Goal: Task Accomplishment & Management: Complete application form

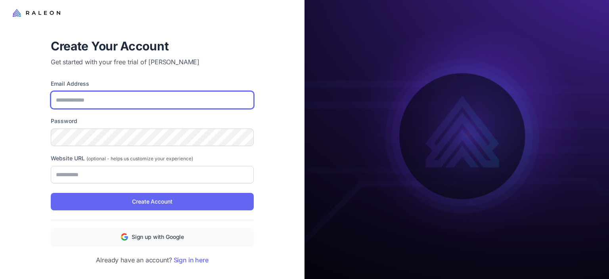
click at [100, 98] on input "Email Address" at bounding box center [152, 99] width 203 height 17
type input "**********"
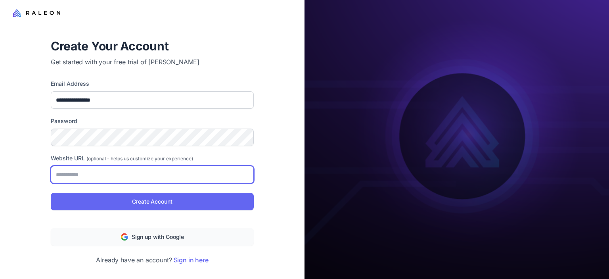
click at [141, 169] on input "Website URL (optional - helps us customize your experience)" at bounding box center [152, 174] width 203 height 17
click at [163, 169] on input "**********" at bounding box center [152, 174] width 203 height 17
type input "**********"
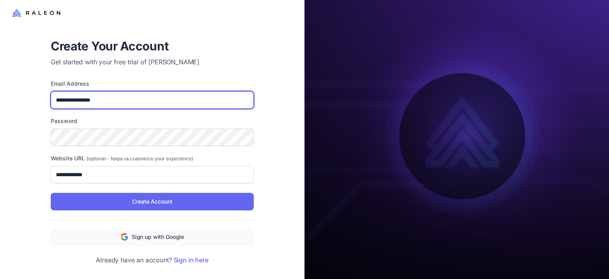
click at [119, 96] on input "**********" at bounding box center [152, 99] width 203 height 17
type input "**********"
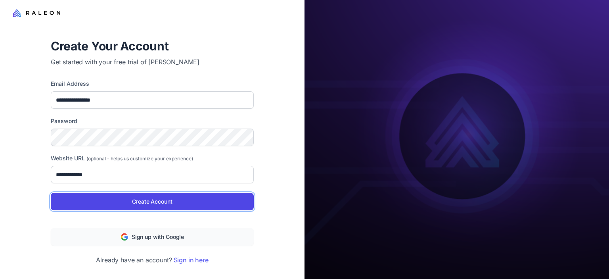
click at [135, 198] on span "Create Account" at bounding box center [152, 201] width 40 height 9
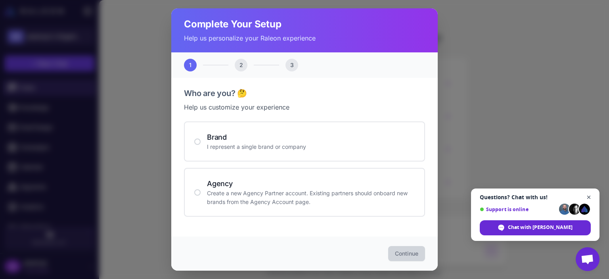
click at [588, 195] on span "Open chat" at bounding box center [589, 197] width 10 height 10
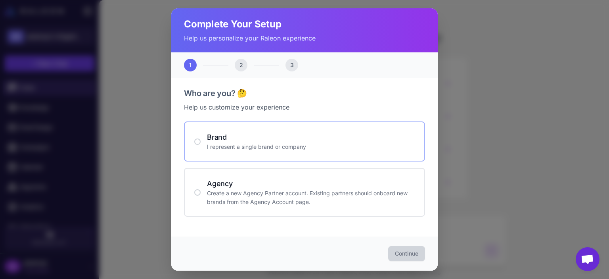
click at [268, 128] on div "Brand I represent a single brand or company" at bounding box center [304, 141] width 241 height 40
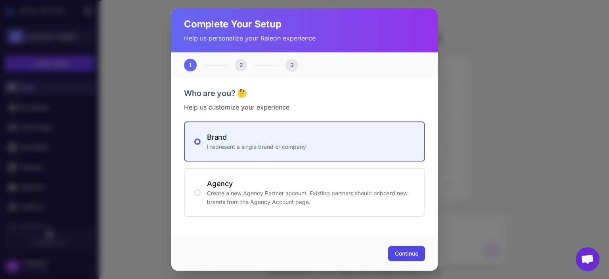
click at [399, 252] on span "Continue" at bounding box center [406, 253] width 23 height 8
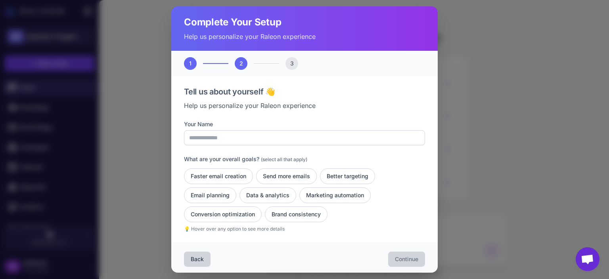
scroll to position [2, 0]
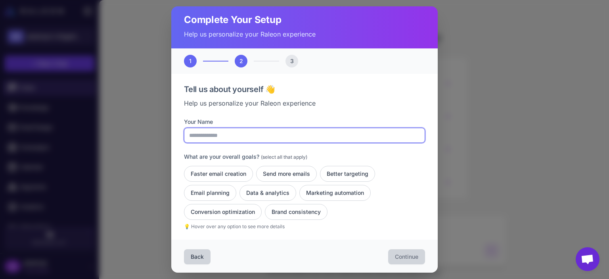
click at [330, 129] on input "Your Name" at bounding box center [304, 135] width 241 height 15
type input "*********"
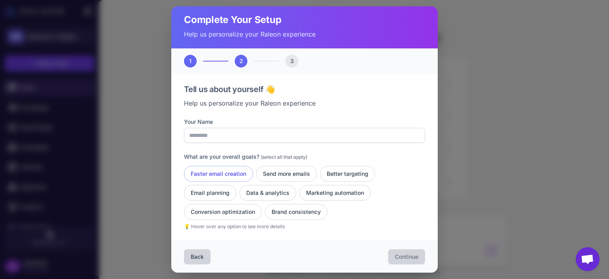
click at [238, 174] on button "Faster email creation" at bounding box center [218, 174] width 69 height 16
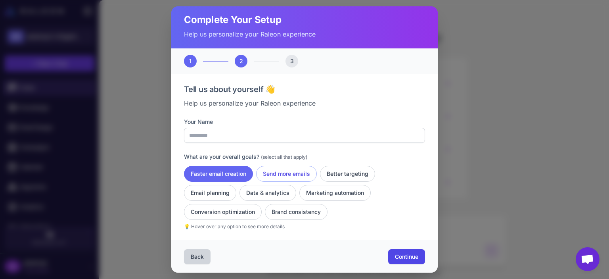
click at [271, 173] on button "Send more emails" at bounding box center [286, 174] width 61 height 16
click at [266, 190] on button "Data & analytics" at bounding box center [267, 193] width 57 height 16
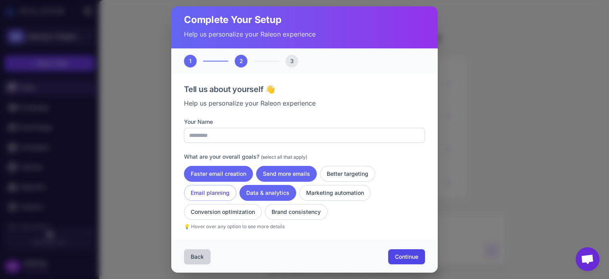
click at [224, 190] on button "Email planning" at bounding box center [210, 193] width 52 height 16
click at [229, 205] on button "Conversion optimization" at bounding box center [223, 212] width 78 height 16
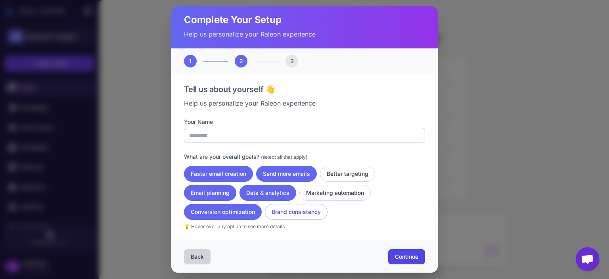
click at [281, 208] on button "Brand consistency" at bounding box center [296, 212] width 63 height 16
click at [321, 191] on button "Marketing automation" at bounding box center [334, 193] width 71 height 16
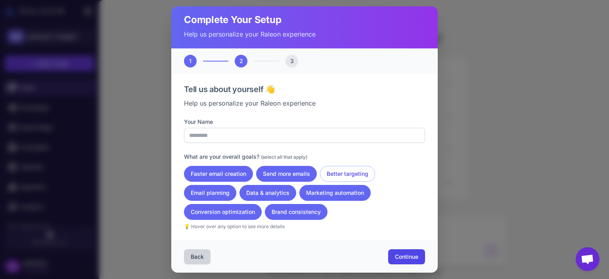
click at [334, 174] on button "Better targeting" at bounding box center [347, 174] width 55 height 16
click at [208, 169] on button "Faster email creation" at bounding box center [218, 174] width 69 height 16
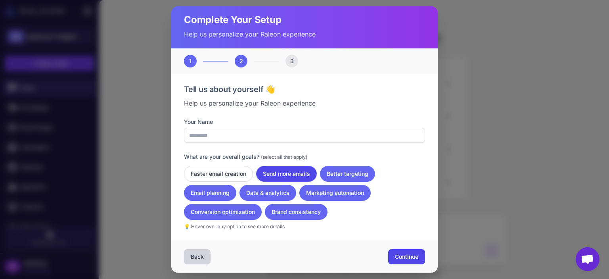
click at [288, 169] on button "Send more emails" at bounding box center [286, 174] width 61 height 16
click at [223, 170] on button "Faster email creation" at bounding box center [218, 174] width 69 height 16
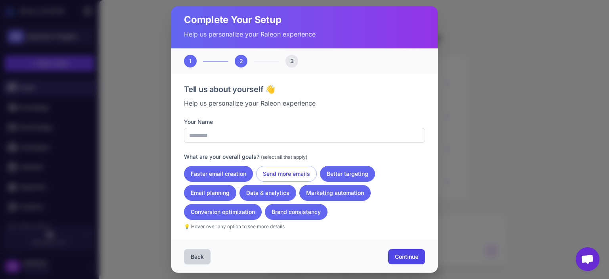
click at [273, 171] on button "Send more emails" at bounding box center [286, 174] width 61 height 16
click at [410, 254] on span "Continue" at bounding box center [406, 256] width 23 height 8
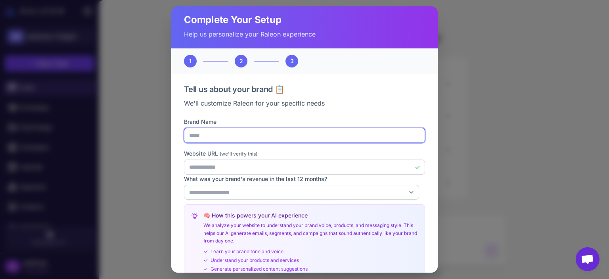
click at [202, 139] on input "*****" at bounding box center [304, 135] width 241 height 15
type input "******"
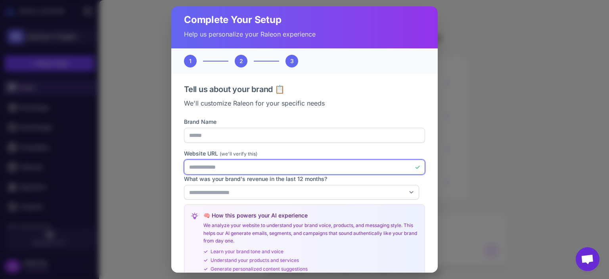
click at [229, 169] on input "**********" at bounding box center [304, 166] width 241 height 15
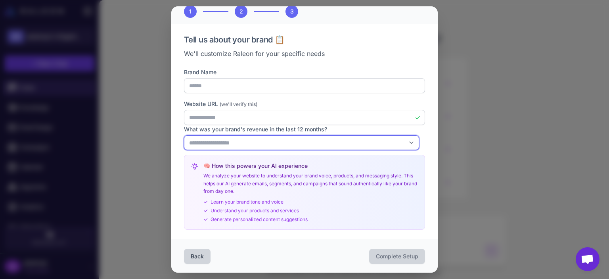
click at [362, 146] on select "**********" at bounding box center [301, 142] width 235 height 15
select select "******"
click at [184, 135] on select "**********" at bounding box center [301, 142] width 235 height 15
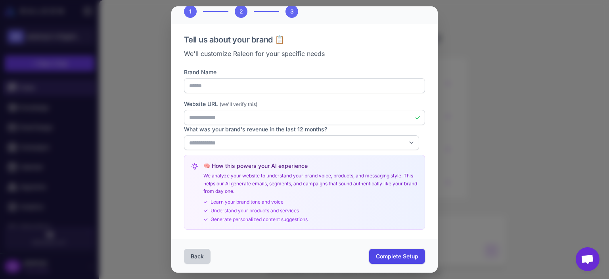
click at [393, 256] on span "Complete Setup" at bounding box center [397, 256] width 42 height 8
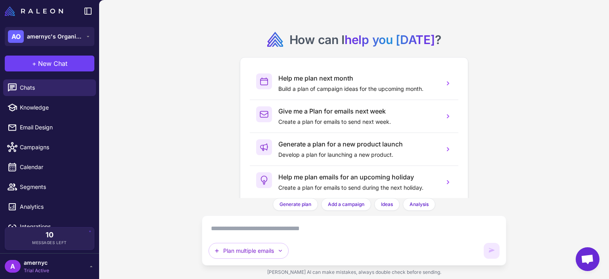
click at [153, 160] on div "How can I help you today ? Help me plan next month Build a plan of campaign ide…" at bounding box center [353, 139] width 509 height 279
click at [55, 141] on link "Campaigns" at bounding box center [49, 147] width 93 height 17
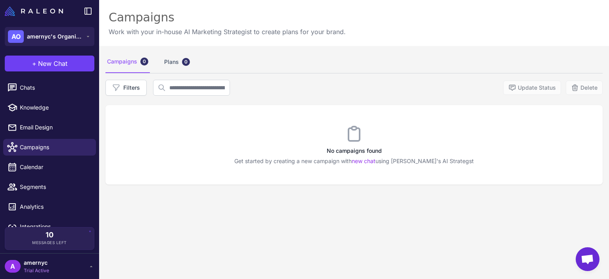
scroll to position [11, 0]
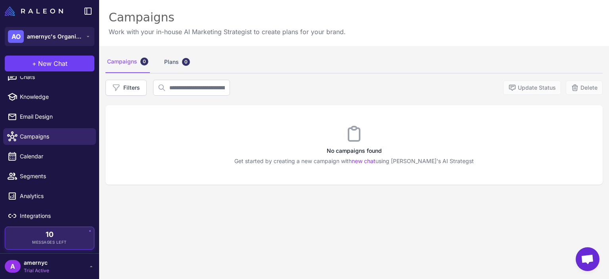
click at [55, 234] on div "10 Messages Left" at bounding box center [50, 238] width 78 height 14
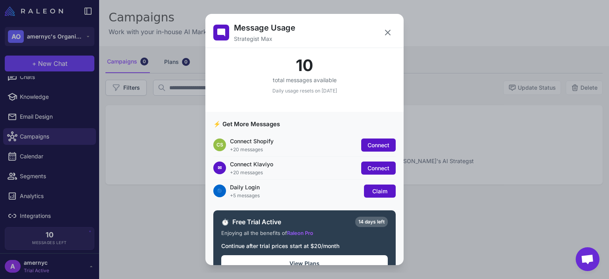
scroll to position [20, 0]
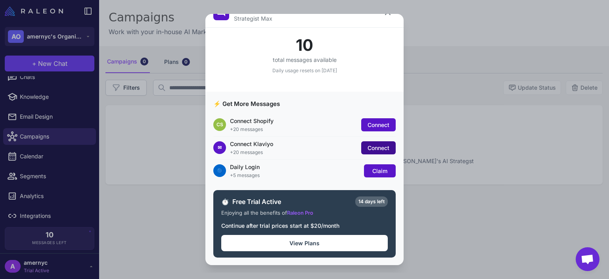
click at [376, 147] on span "Connect" at bounding box center [378, 147] width 22 height 7
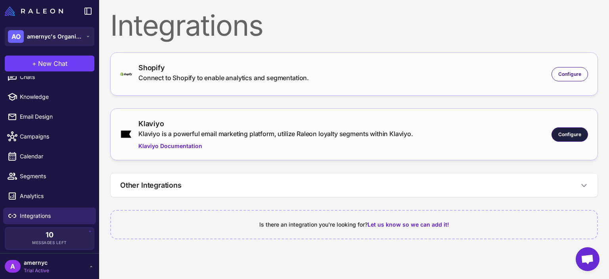
click at [574, 131] on span "Configure" at bounding box center [569, 134] width 23 height 7
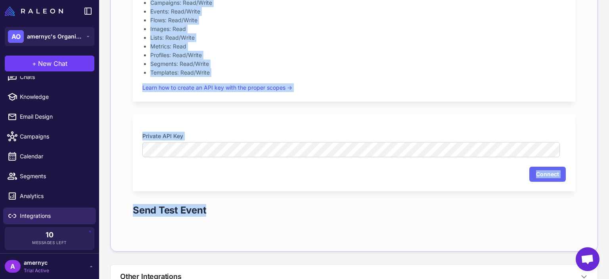
scroll to position [242, 0]
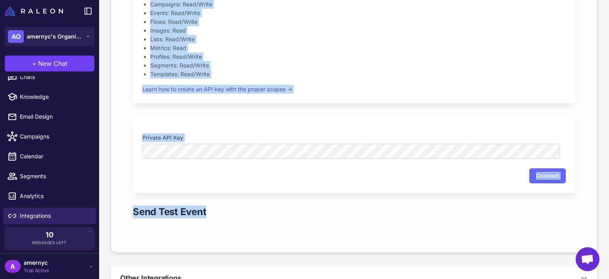
drag, startPoint x: 608, startPoint y: 98, endPoint x: 607, endPoint y: 206, distance: 108.2
click at [607, 206] on content "Integrations Shopify Connect to Shopify to enable analytics and segmentation. C…" at bounding box center [353, 139] width 509 height 279
click at [573, 147] on div "Integration Settings Required API Key Scopes Your Klaviyo API key must have the…" at bounding box center [353, 75] width 467 height 334
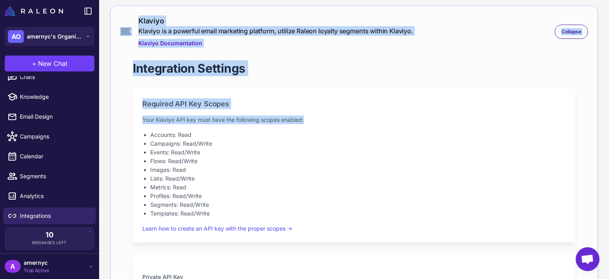
scroll to position [101, 0]
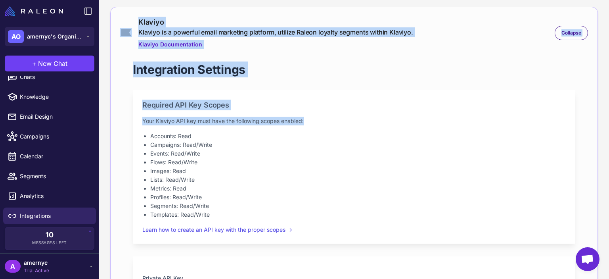
drag, startPoint x: 608, startPoint y: 71, endPoint x: 608, endPoint y: 115, distance: 44.0
click at [608, 115] on content "Integrations Shopify Connect to Shopify to enable analytics and segmentation. C…" at bounding box center [353, 139] width 509 height 279
click at [557, 122] on p "Your Klaviyo API key must have the following scopes enabled:" at bounding box center [353, 120] width 423 height 9
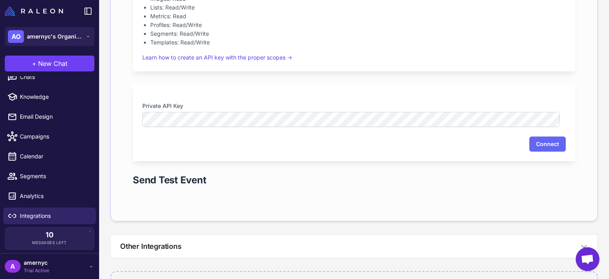
scroll to position [308, 0]
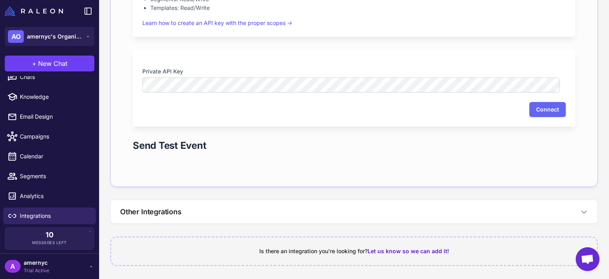
click at [81, 266] on div "A amernyc Trial Active" at bounding box center [50, 266] width 90 height 16
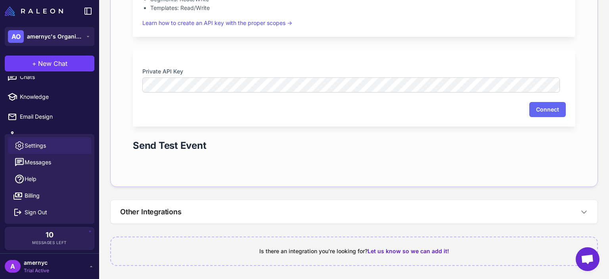
click at [54, 148] on link "Settings" at bounding box center [49, 145] width 83 height 17
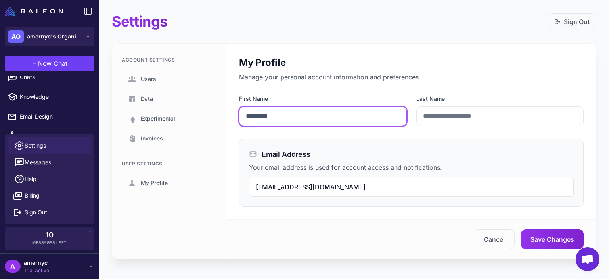
click at [309, 125] on input "*********" at bounding box center [323, 116] width 168 height 20
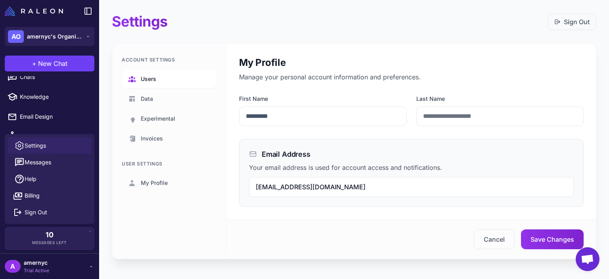
click at [147, 78] on span "Users" at bounding box center [148, 78] width 15 height 9
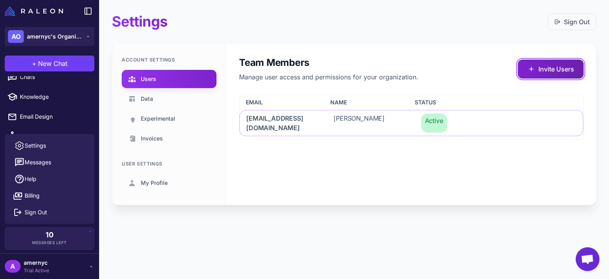
click at [547, 74] on button "Invite Users" at bounding box center [550, 68] width 66 height 19
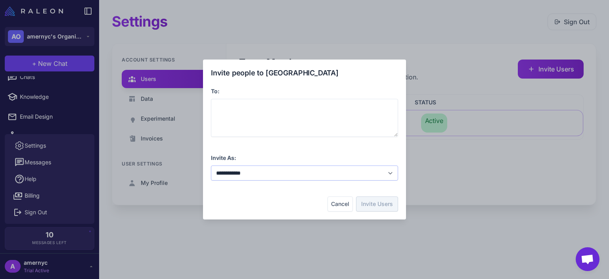
click at [302, 179] on select "**********" at bounding box center [304, 172] width 187 height 15
click at [211, 165] on select "**********" at bounding box center [304, 172] width 187 height 15
click at [345, 200] on button "Cancel" at bounding box center [339, 203] width 25 height 15
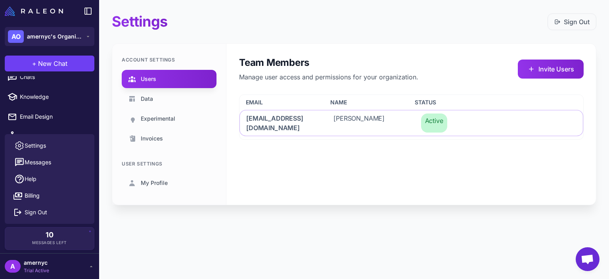
click at [587, 261] on span "Open chat" at bounding box center [586, 259] width 13 height 11
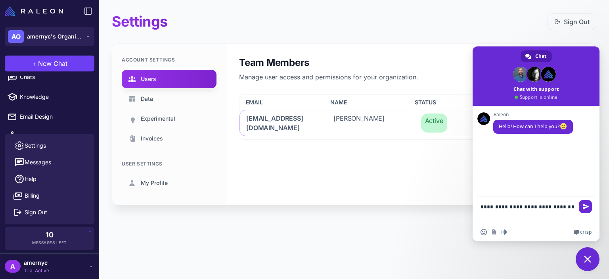
type textarea "**********"
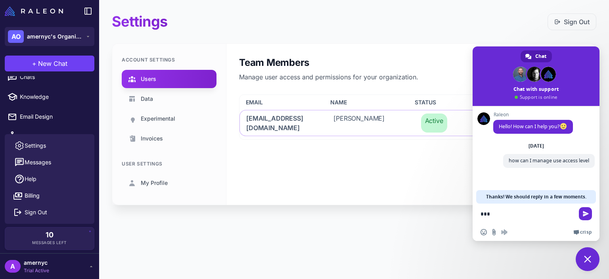
type textarea "****"
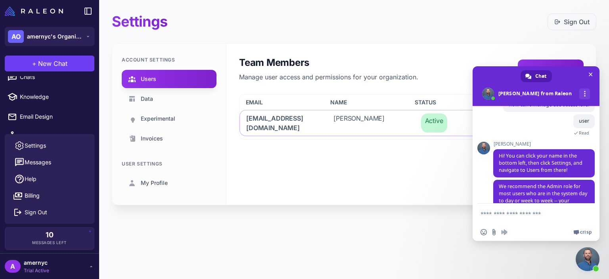
scroll to position [86, 0]
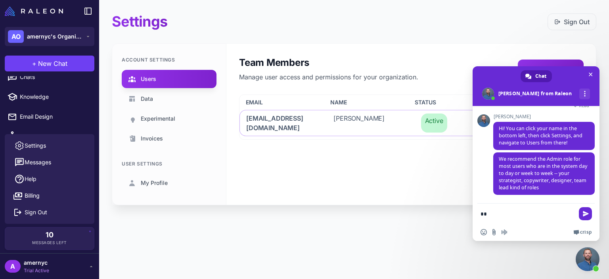
type textarea "*"
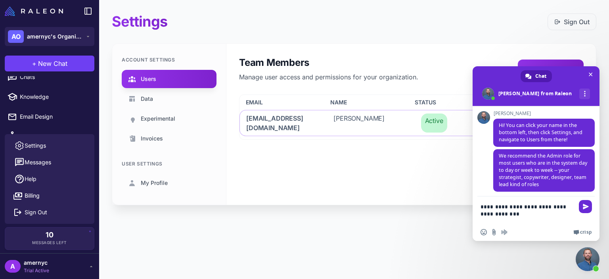
type textarea "**********"
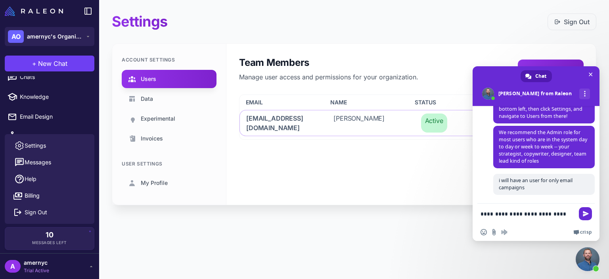
scroll to position [121, 0]
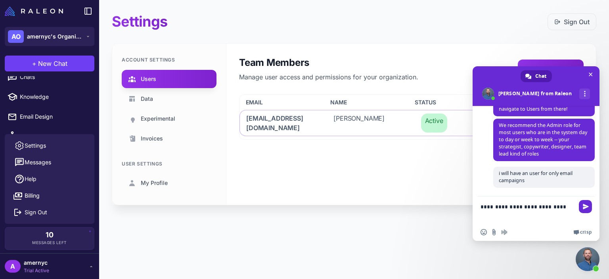
type textarea "**********"
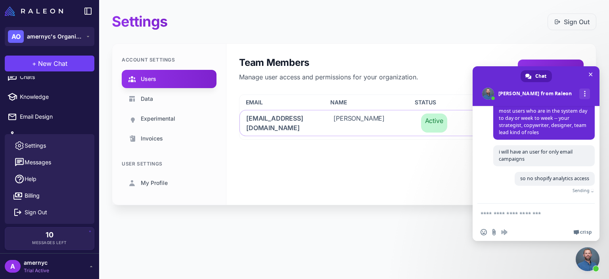
scroll to position [130, 0]
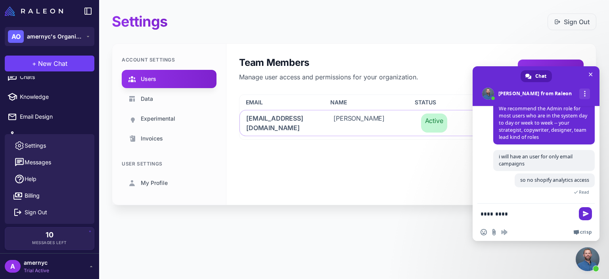
type textarea "**********"
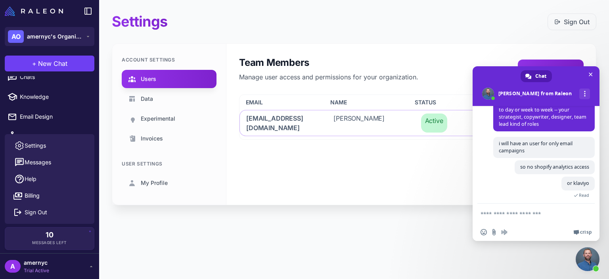
scroll to position [147, 0]
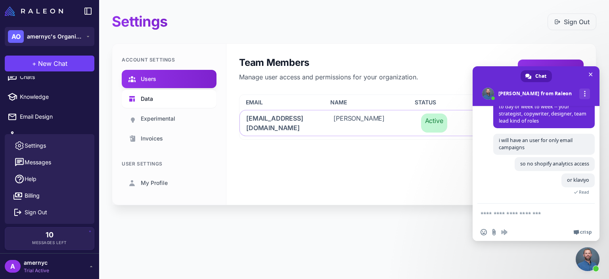
click at [152, 96] on span "Data" at bounding box center [147, 98] width 12 height 9
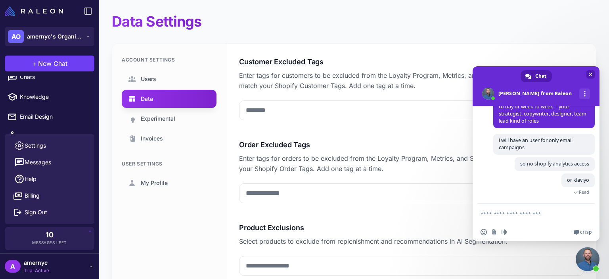
click at [589, 68] on span at bounding box center [535, 86] width 127 height 40
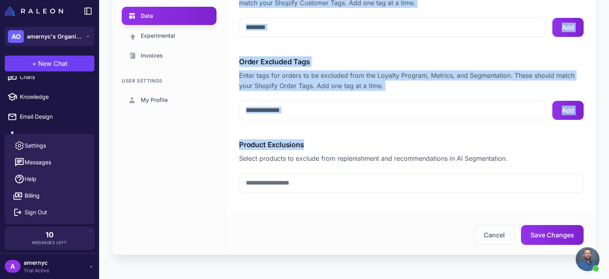
scroll to position [9, 0]
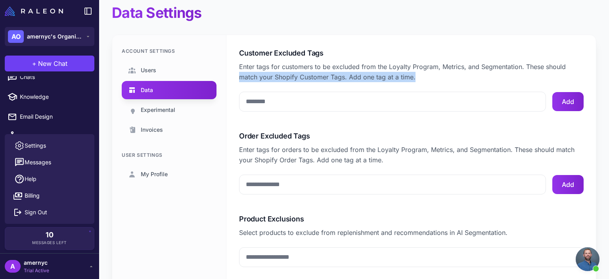
drag, startPoint x: 608, startPoint y: 71, endPoint x: 608, endPoint y: 65, distance: 5.5
click at [608, 65] on div "Data Settings Account Settings Users Data Experimental Invoices User Settings M…" at bounding box center [353, 139] width 509 height 279
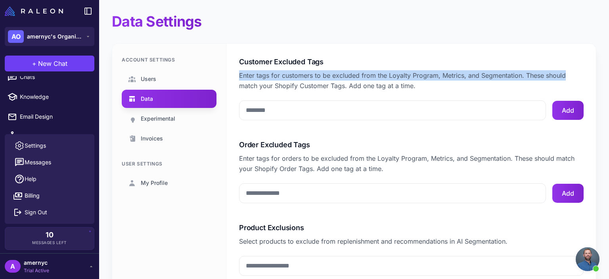
scroll to position [159, 0]
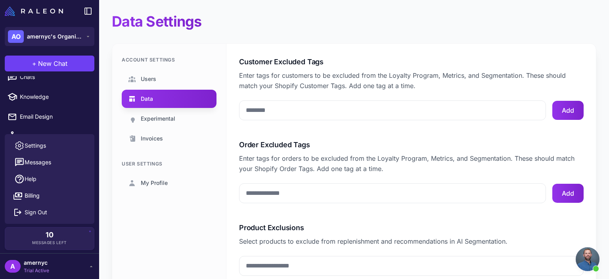
click at [103, 115] on div "Data Settings Account Settings Users Data Experimental Invoices User Settings M…" at bounding box center [353, 181] width 509 height 362
click at [54, 102] on link "Knowledge" at bounding box center [49, 96] width 93 height 17
select select
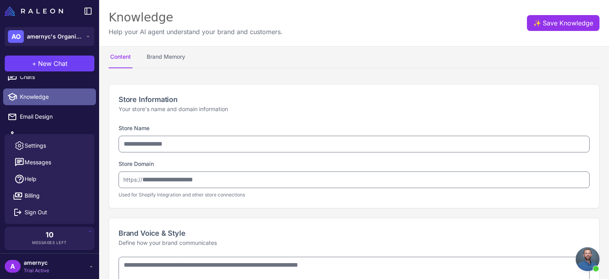
type input "******"
type input "**********"
type textarea "**********"
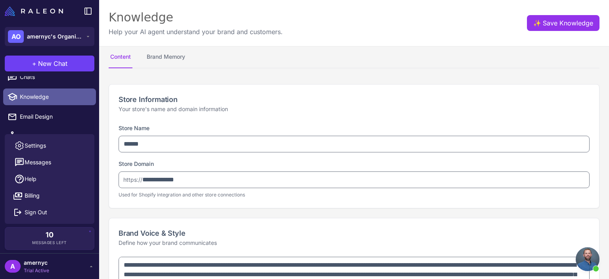
type textarea "**********"
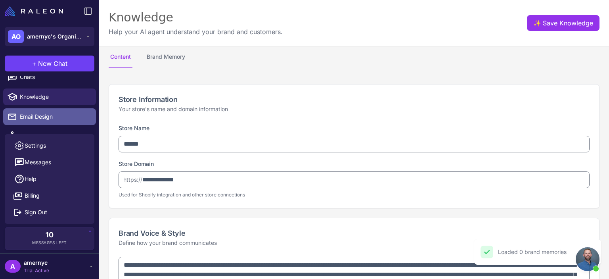
click at [57, 118] on span "Email Design" at bounding box center [55, 116] width 70 height 9
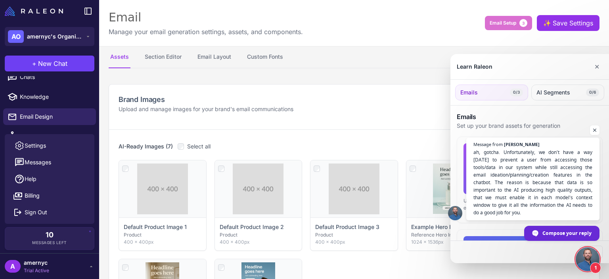
click at [382, 27] on div at bounding box center [304, 139] width 609 height 279
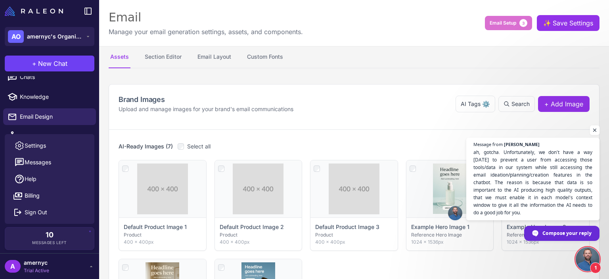
click at [593, 133] on span "Open chat" at bounding box center [594, 130] width 10 height 10
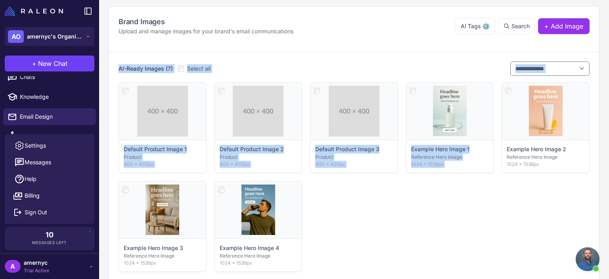
scroll to position [85, 0]
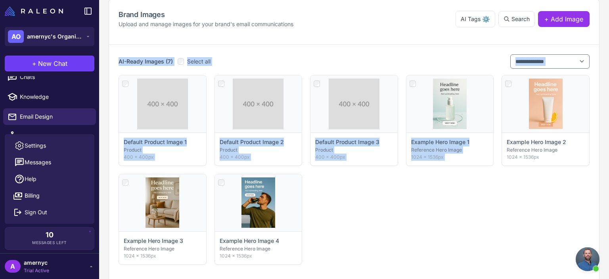
drag, startPoint x: 608, startPoint y: 78, endPoint x: 608, endPoint y: 130, distance: 52.3
click at [608, 130] on content "**********" at bounding box center [353, 139] width 509 height 279
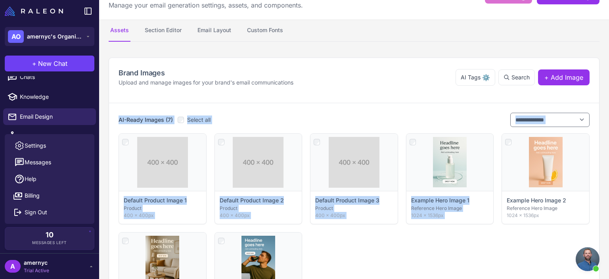
scroll to position [0, 0]
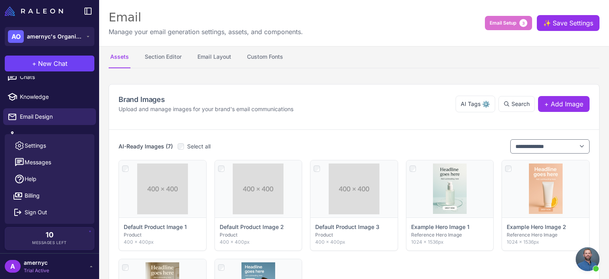
click at [352, 115] on div "**********" at bounding box center [354, 106] width 490 height 45
drag, startPoint x: 352, startPoint y: 113, endPoint x: 608, endPoint y: 49, distance: 264.2
click at [608, 49] on content "**********" at bounding box center [353, 139] width 509 height 279
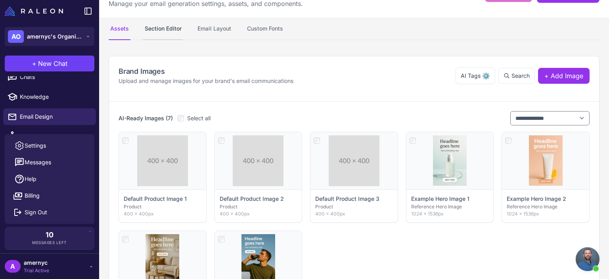
click at [172, 27] on button "Section Editor" at bounding box center [163, 29] width 40 height 22
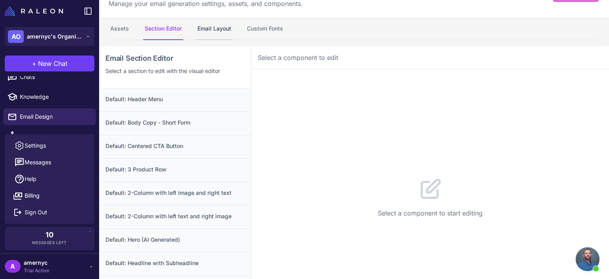
click at [224, 31] on button "Email Layout" at bounding box center [214, 29] width 37 height 22
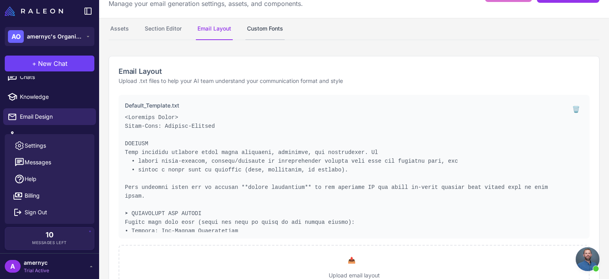
click at [280, 29] on button "Custom Fonts" at bounding box center [264, 29] width 39 height 22
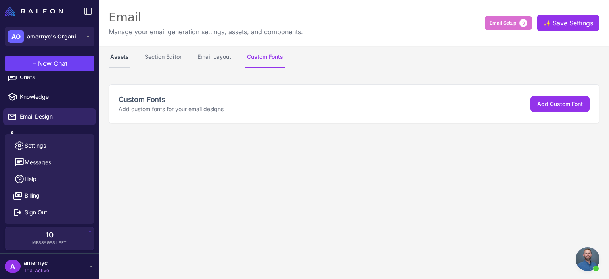
click at [117, 59] on button "Assets" at bounding box center [120, 57] width 22 height 22
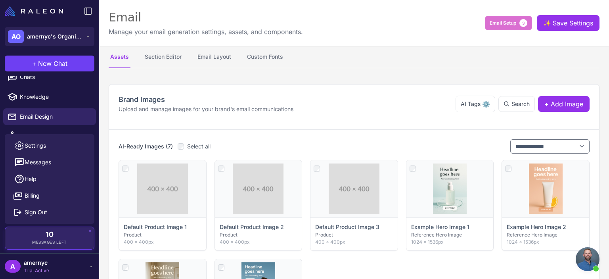
click at [71, 243] on div "10 Messages Left" at bounding box center [50, 238] width 78 height 14
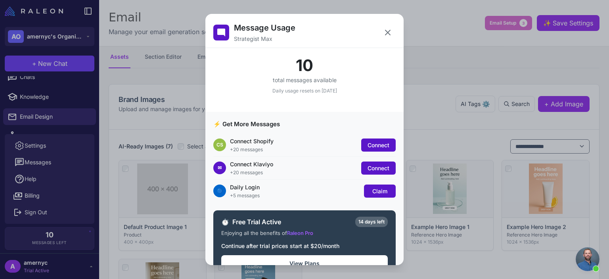
scroll to position [20, 0]
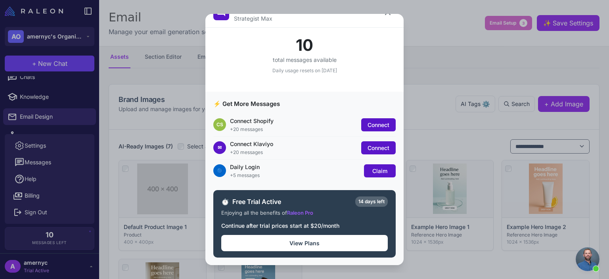
click at [419, 46] on div "Message Usage Strategist Max 10 total messages available Daily usage resets on …" at bounding box center [304, 139] width 609 height 266
click at [383, 15] on icon at bounding box center [388, 13] width 10 height 10
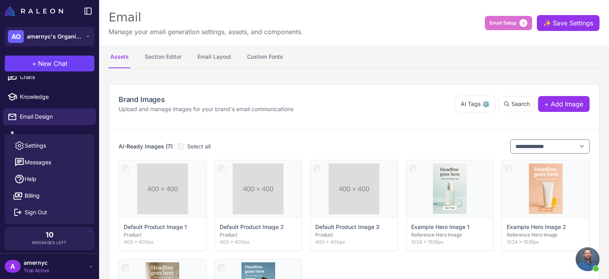
click at [585, 257] on span "Open chat" at bounding box center [587, 259] width 24 height 24
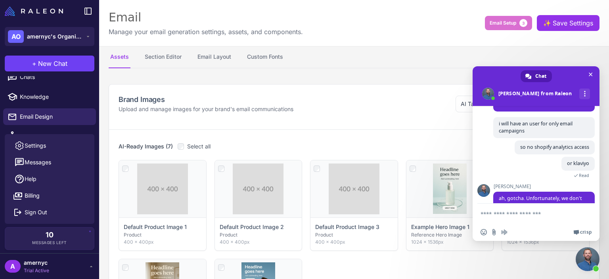
scroll to position [256, 0]
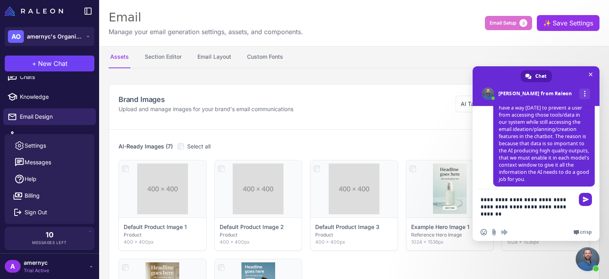
type textarea "**********"
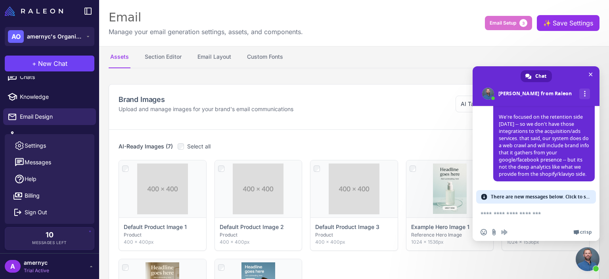
scroll to position [444, 0]
click at [90, 127] on li "Campaigns" at bounding box center [49, 136] width 99 height 20
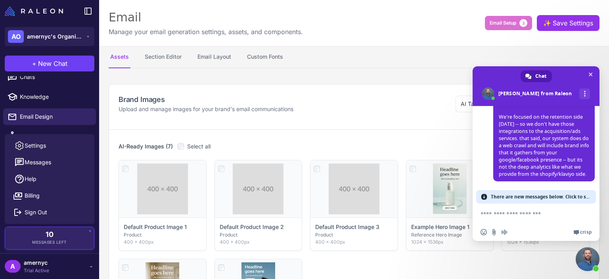
click at [50, 239] on div "10 Messages Left" at bounding box center [50, 238] width 78 height 14
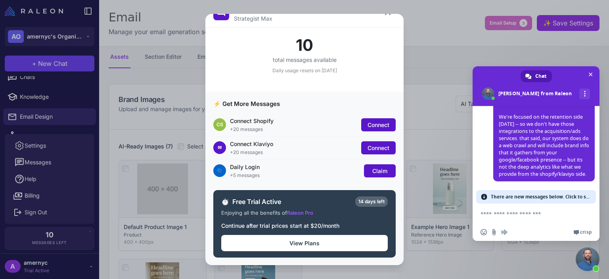
click at [110, 238] on div "Message Usage Strategist Max 10 total messages available Daily usage resets on …" at bounding box center [304, 139] width 609 height 266
click at [60, 269] on div "Message Usage Strategist Max 10 total messages available Daily usage resets on …" at bounding box center [304, 139] width 609 height 266
click at [385, 15] on icon at bounding box center [388, 13] width 10 height 10
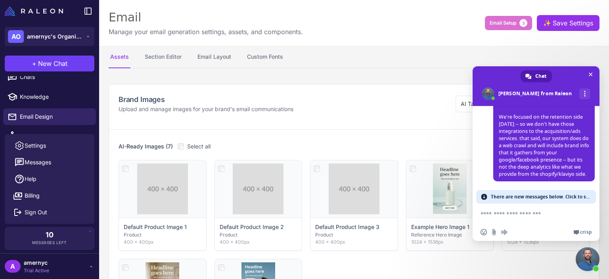
click at [67, 275] on div "A amernyc Trial Active" at bounding box center [49, 266] width 99 height 26
click at [70, 272] on div "A amernyc Trial Active" at bounding box center [50, 266] width 90 height 16
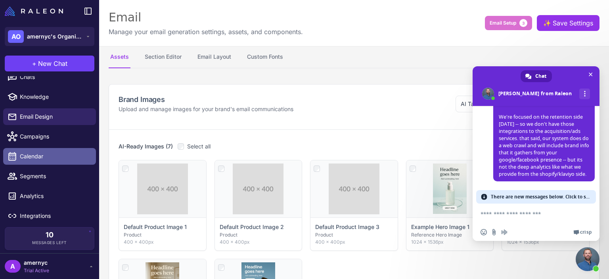
click at [51, 154] on span "Calendar" at bounding box center [55, 156] width 70 height 9
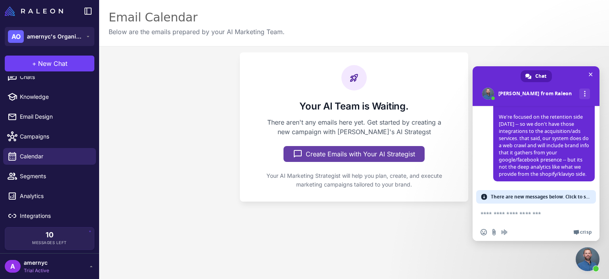
click at [332, 159] on button "Create Emails with Your AI Strategist" at bounding box center [353, 154] width 141 height 16
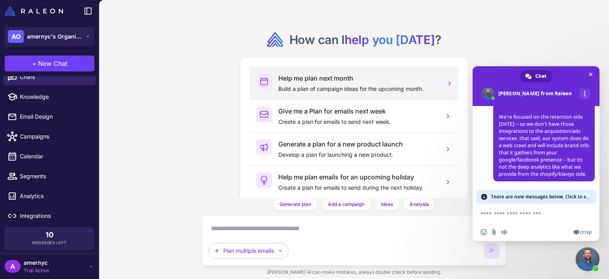
click at [360, 98] on div "Help me plan next month Build a plan of campaign ideas for the upcoming month." at bounding box center [354, 83] width 208 height 32
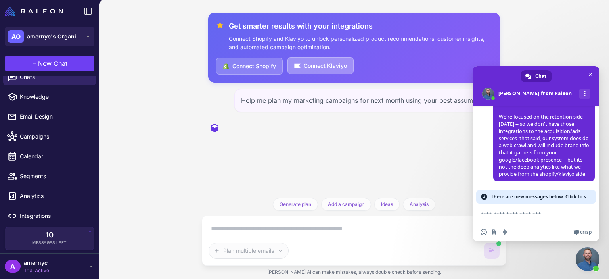
click at [319, 60] on button "Connect Klaviyo" at bounding box center [320, 65] width 66 height 17
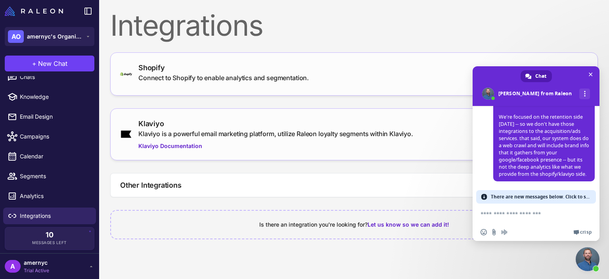
click at [584, 262] on span "Close chat" at bounding box center [587, 259] width 24 height 24
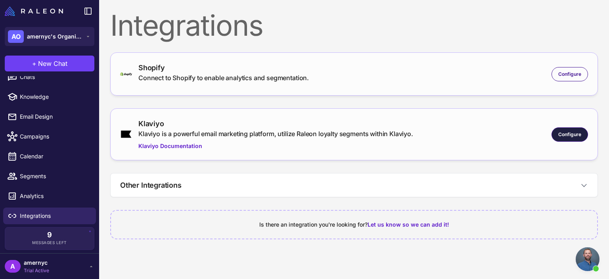
click at [567, 129] on div "Configure" at bounding box center [569, 134] width 36 height 14
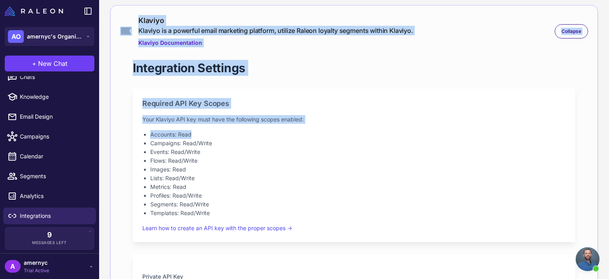
scroll to position [104, 0]
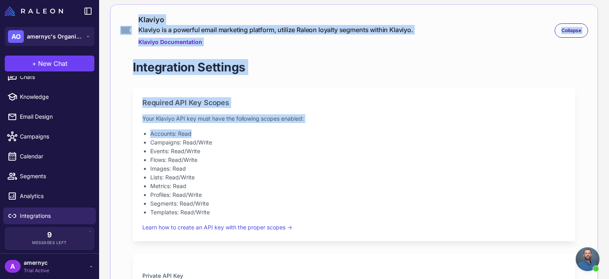
drag, startPoint x: 608, startPoint y: 82, endPoint x: 608, endPoint y: 128, distance: 46.7
click at [608, 128] on content "Integrations Shopify Connect to Shopify to enable analytics and segmentation. C…" at bounding box center [353, 139] width 509 height 279
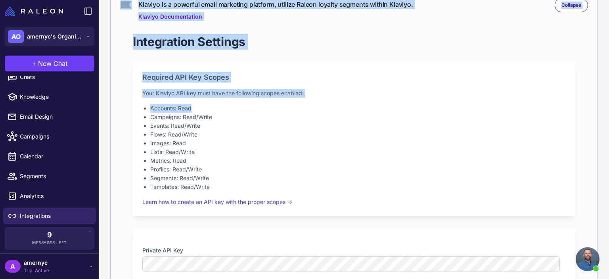
scroll to position [132, 0]
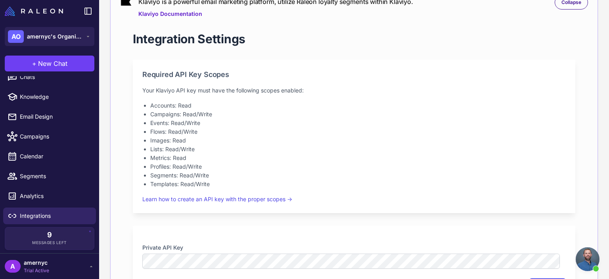
click at [283, 126] on li "Events: Read/Write" at bounding box center [357, 122] width 415 height 9
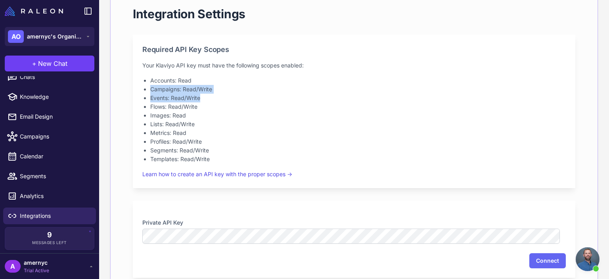
scroll to position [143, 0]
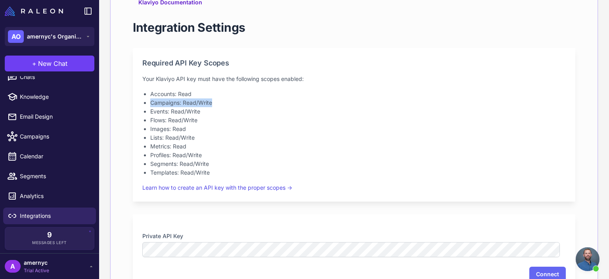
drag, startPoint x: 608, startPoint y: 97, endPoint x: 602, endPoint y: 103, distance: 8.4
click at [602, 103] on content "Integrations Shopify Connect to Shopify to enable analytics and segmentation. C…" at bounding box center [353, 139] width 509 height 279
click at [403, 153] on li "Profiles: Read/Write" at bounding box center [357, 155] width 415 height 9
click at [179, 93] on li "Accounts: Read" at bounding box center [357, 94] width 415 height 9
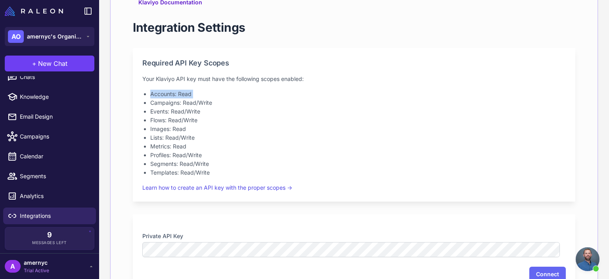
click at [179, 93] on li "Accounts: Read" at bounding box center [357, 94] width 415 height 9
click at [185, 143] on li "Metrics: Read" at bounding box center [357, 146] width 415 height 9
click at [199, 104] on li "Campaigns: Read/Write" at bounding box center [357, 102] width 415 height 9
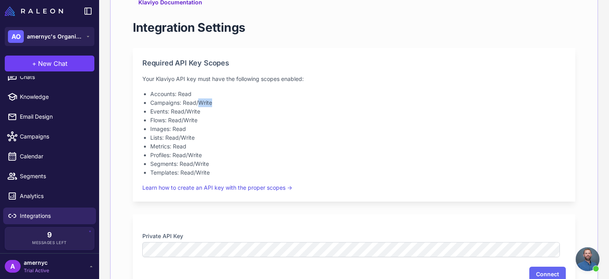
click at [199, 104] on li "Campaigns: Read/Write" at bounding box center [357, 102] width 415 height 9
click at [194, 110] on li "Events: Read/Write" at bounding box center [357, 111] width 415 height 9
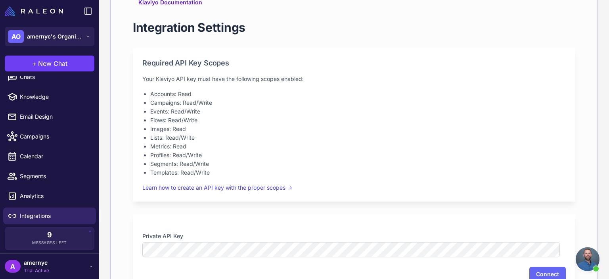
click at [194, 123] on li "Flows: Read/Write" at bounding box center [357, 120] width 415 height 9
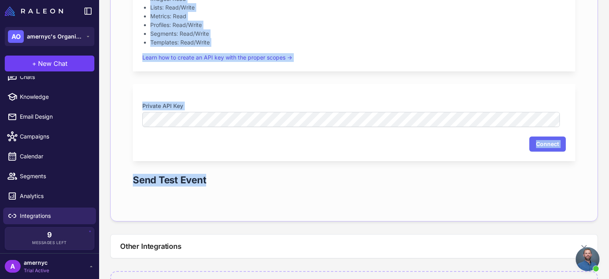
scroll to position [308, 0]
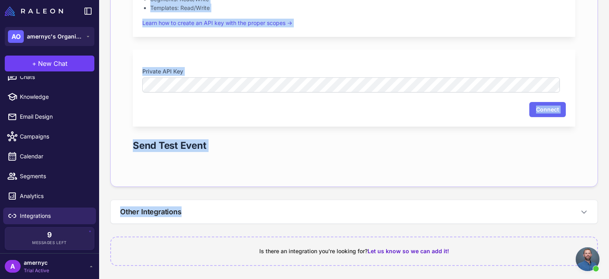
drag, startPoint x: 608, startPoint y: 108, endPoint x: 607, endPoint y: 202, distance: 93.9
click at [607, 202] on content "Integrations Shopify Connect to Shopify to enable analytics and segmentation. C…" at bounding box center [353, 139] width 509 height 279
click at [490, 133] on div "Integration Settings Required API Key Scopes Your Klaviyo API key must have the…" at bounding box center [353, 9] width 467 height 334
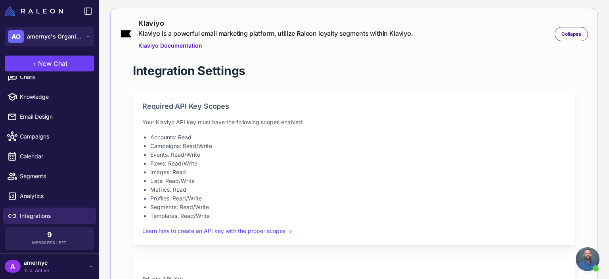
scroll to position [137, 0]
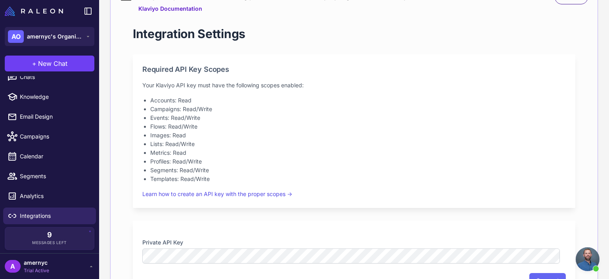
click at [388, 136] on li "Images: Read" at bounding box center [357, 135] width 415 height 9
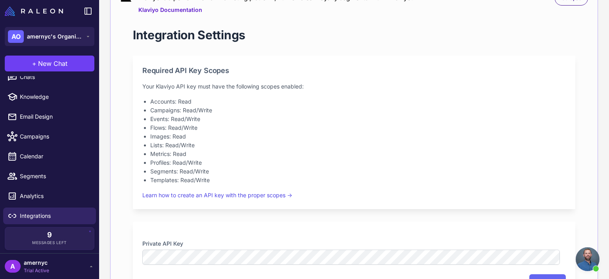
scroll to position [139, 0]
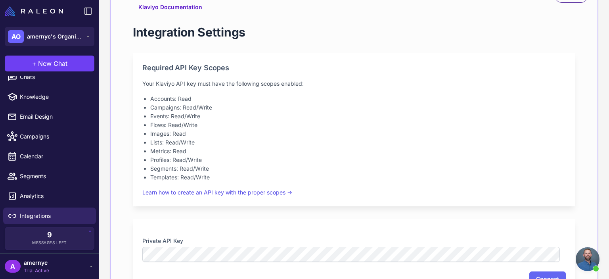
click at [170, 109] on li "Campaigns: Read/Write" at bounding box center [357, 107] width 415 height 9
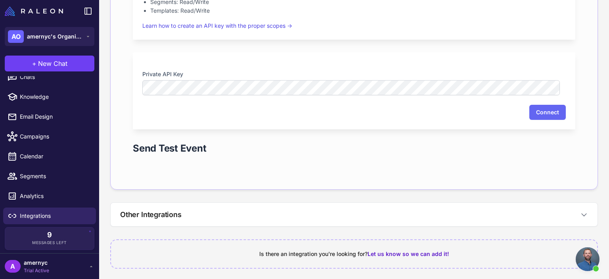
scroll to position [307, 0]
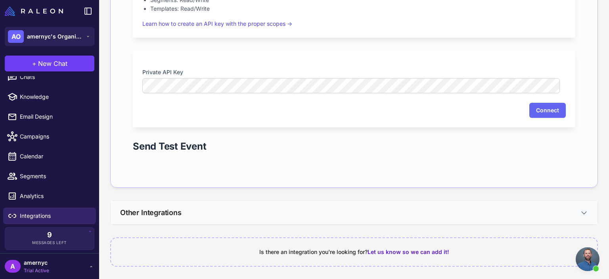
click at [570, 210] on button "Other Integrations" at bounding box center [354, 211] width 486 height 23
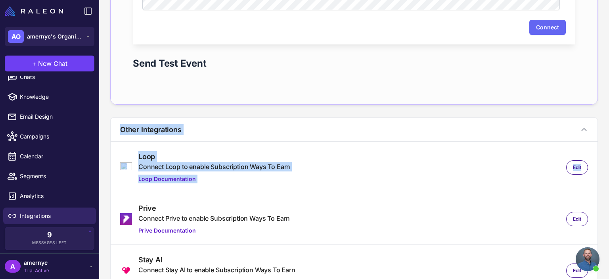
scroll to position [391, 0]
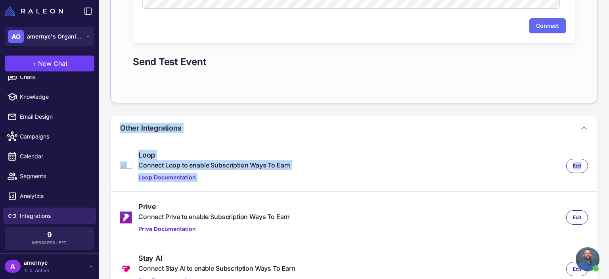
drag, startPoint x: 608, startPoint y: 139, endPoint x: 607, endPoint y: 164, distance: 25.0
click at [607, 164] on content "Integrations Shopify Connect to Shopify to enable analytics and segmentation. C…" at bounding box center [353, 139] width 509 height 279
click at [595, 160] on div "Integrations Shopify Connect to Shopify to enable analytics and segmentation. C…" at bounding box center [353, 57] width 509 height 897
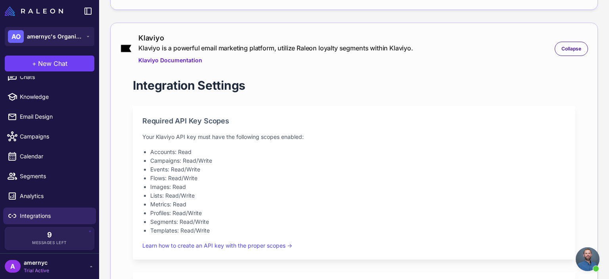
scroll to position [0, 0]
